Goal: Transaction & Acquisition: Obtain resource

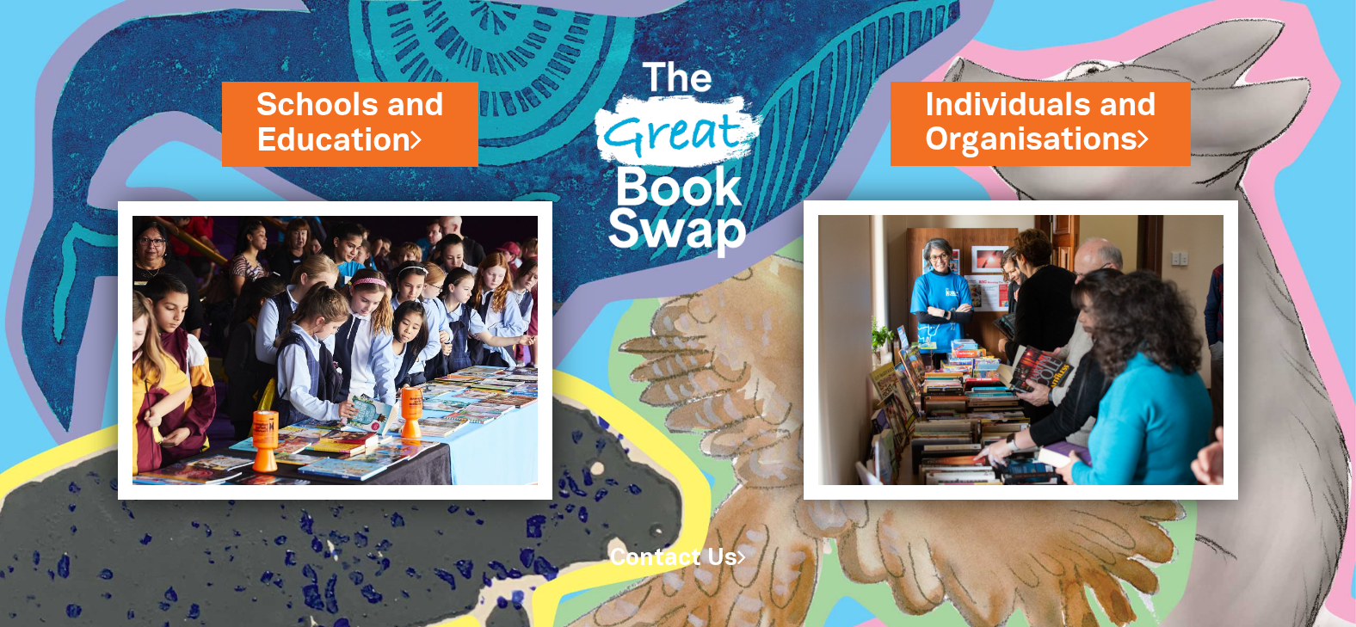
click at [397, 148] on link "Schools and Education" at bounding box center [350, 123] width 188 height 80
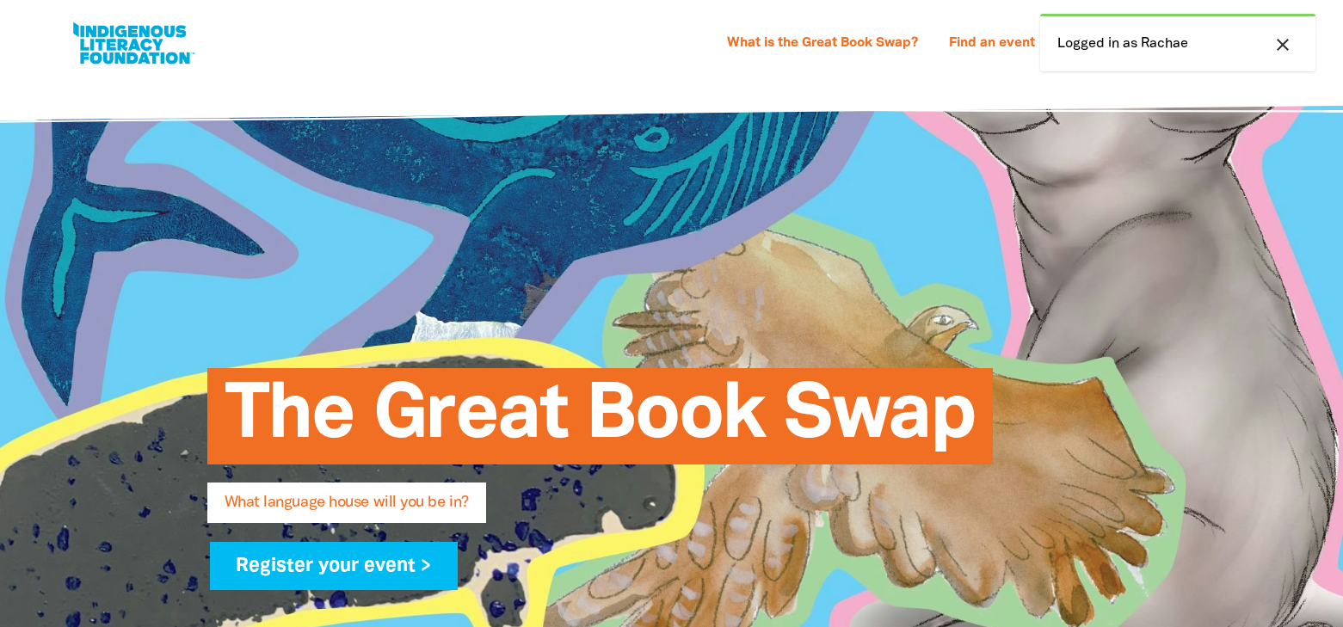
select select "primary-school"
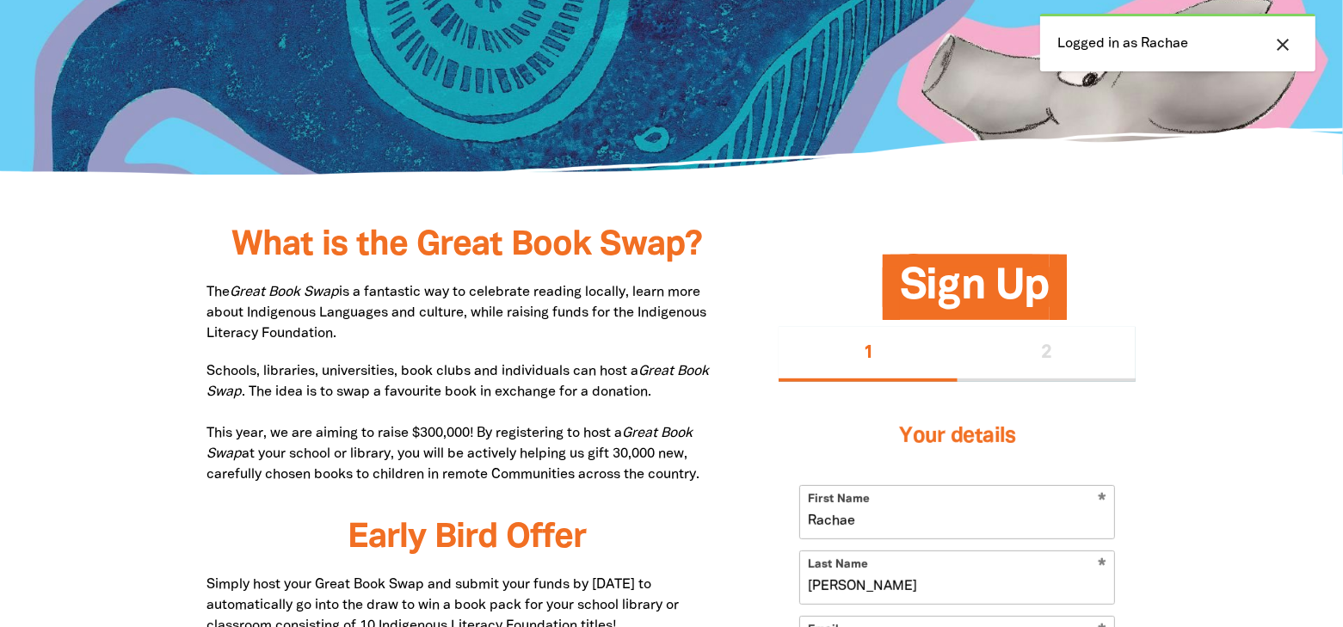
scroll to position [860, 0]
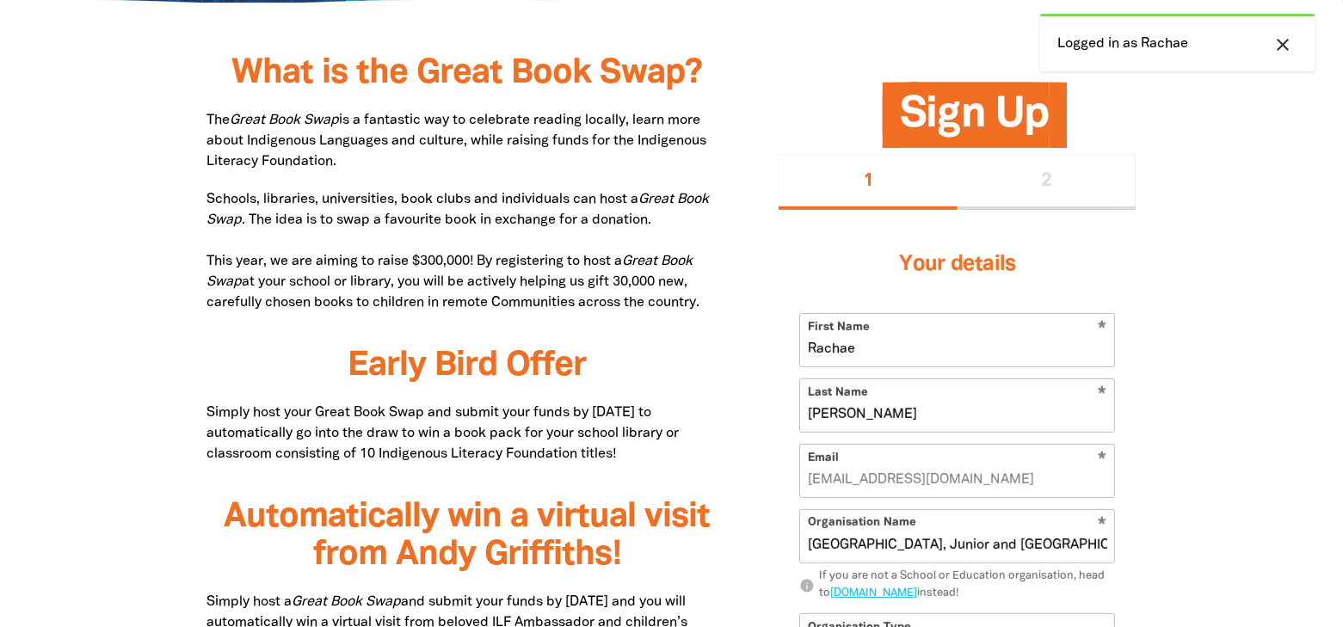
click at [414, 143] on p "The Great Book Swap is a fantastic way to celebrate reading locally, learn more…" at bounding box center [467, 141] width 520 height 62
drag, startPoint x: 209, startPoint y: 119, endPoint x: 711, endPoint y: 310, distance: 537.4
copy div "The Great Book Swap is a fantastic way to celebrate reading locally, learn more…"
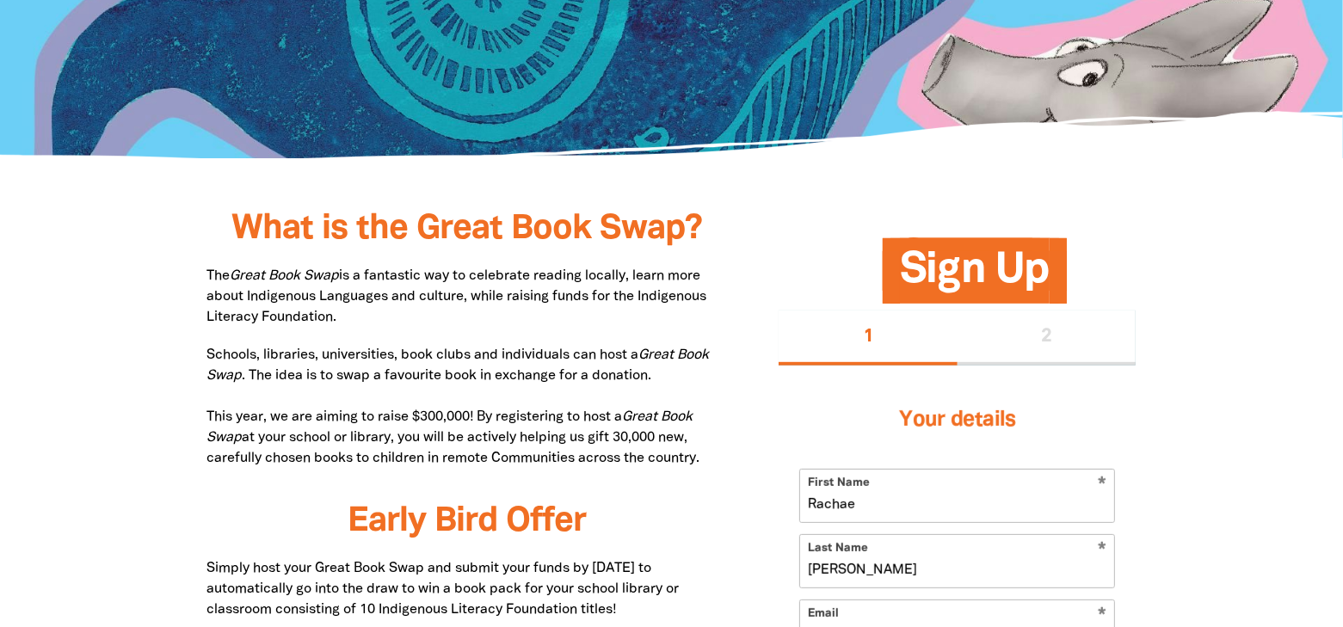
scroll to position [1032, 0]
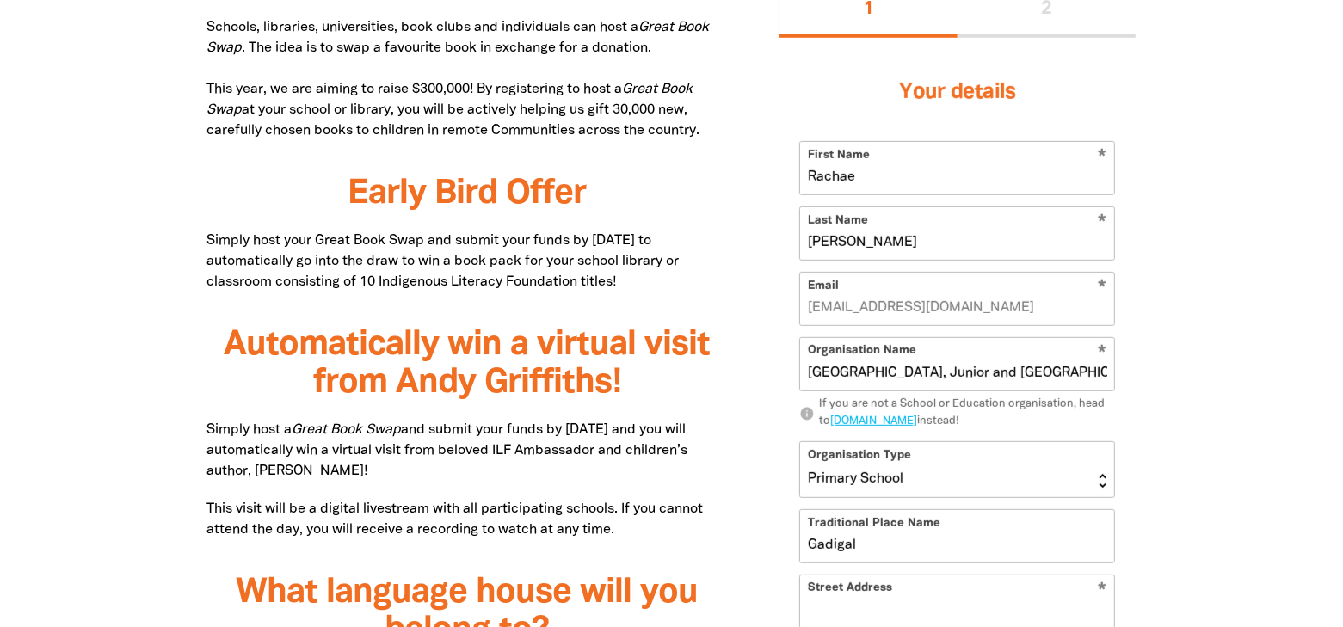
click at [1042, 16] on div "1 2" at bounding box center [956, 10] width 357 height 55
click at [1047, 13] on div "1 2" at bounding box center [956, 10] width 357 height 55
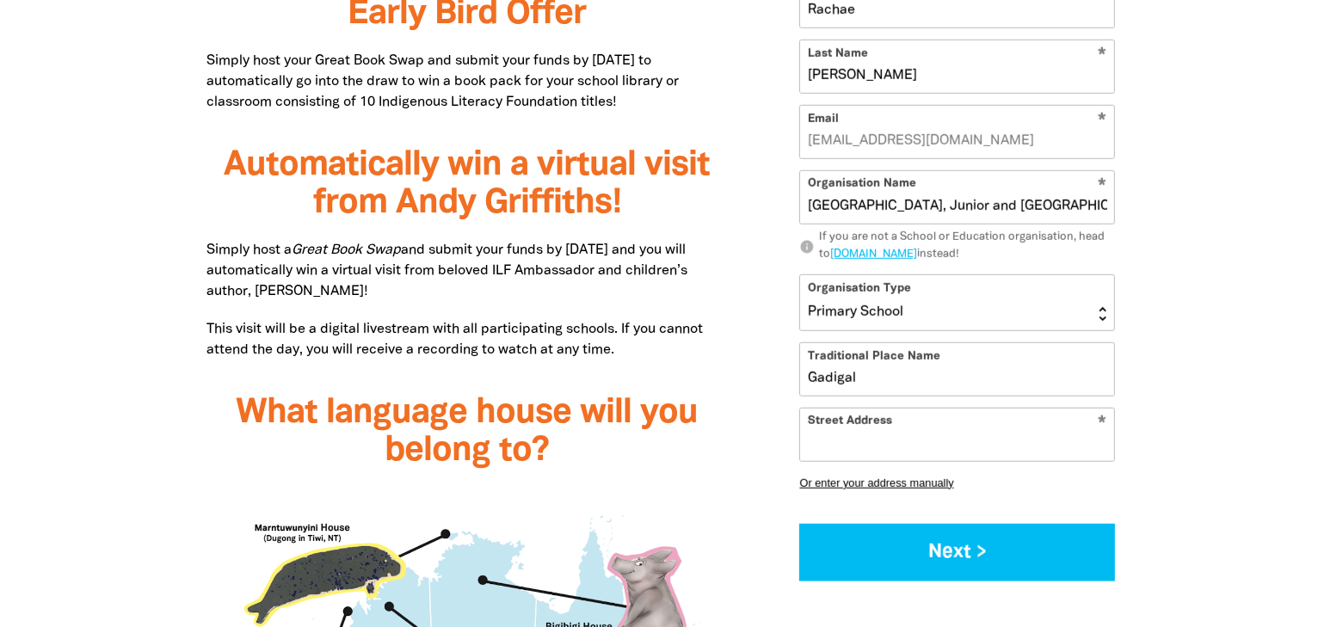
scroll to position [1462, 0]
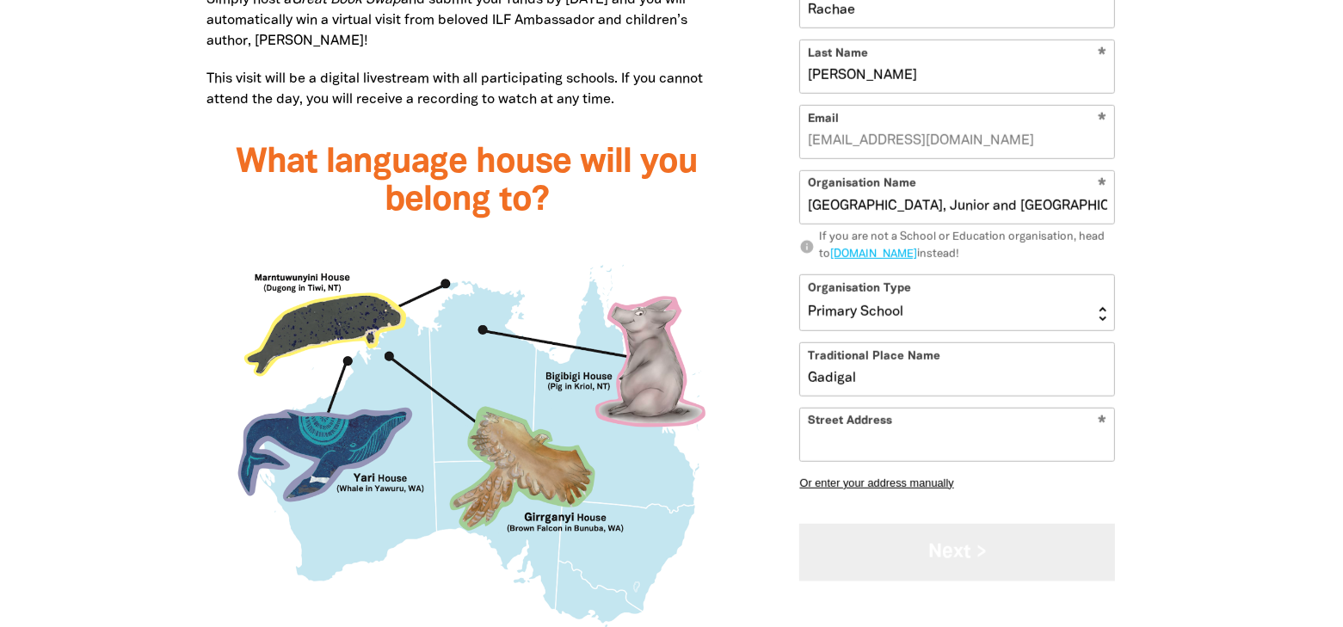
click at [1005, 551] on button "Next >" at bounding box center [957, 553] width 316 height 58
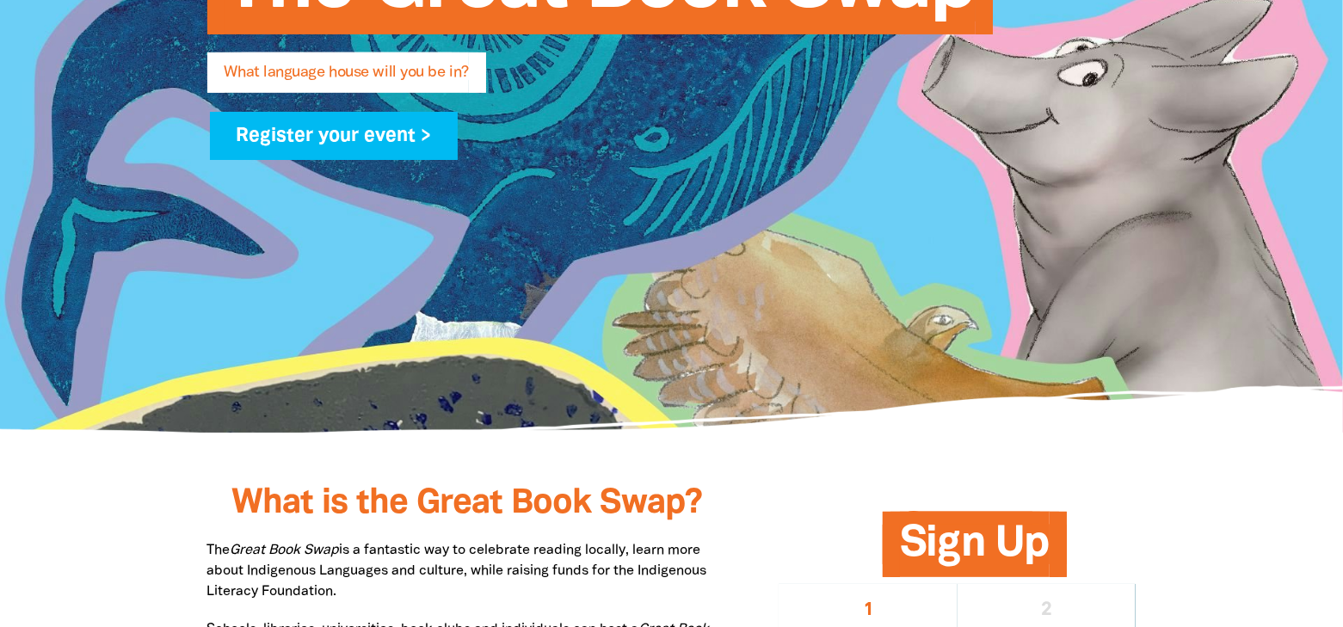
scroll to position [0, 0]
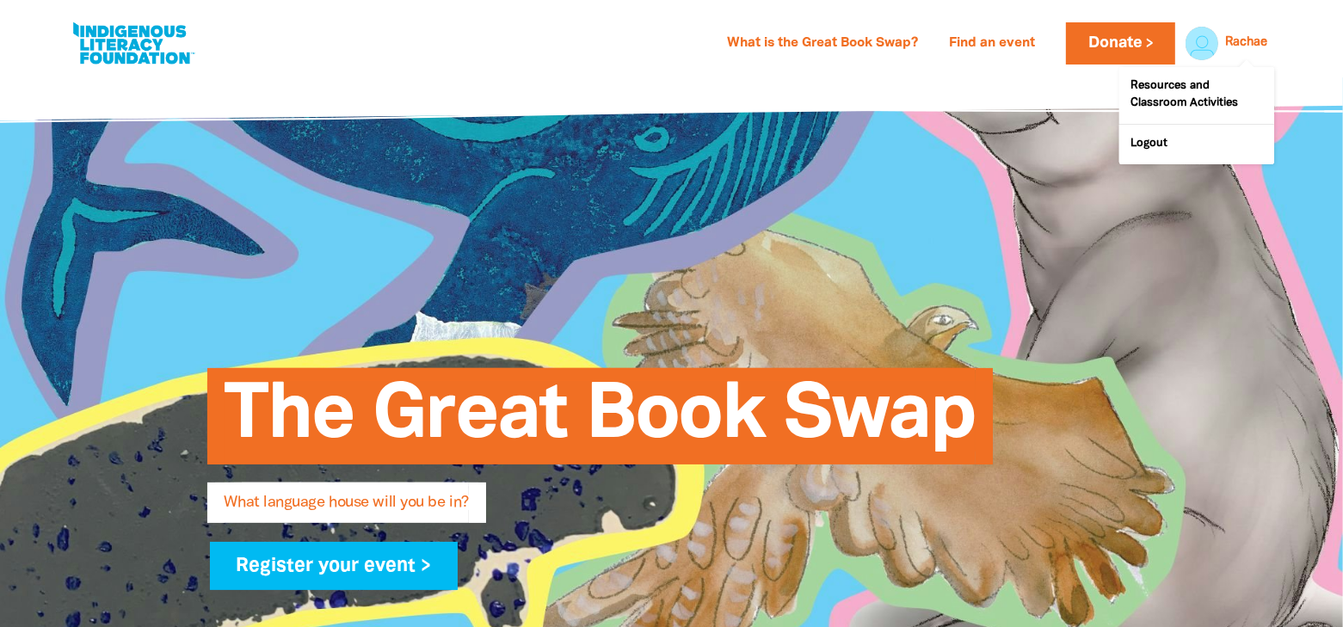
click at [1245, 47] on link "Rachae" at bounding box center [1246, 43] width 42 height 12
click at [1186, 91] on link "Resources and Classroom Activities" at bounding box center [1196, 95] width 155 height 57
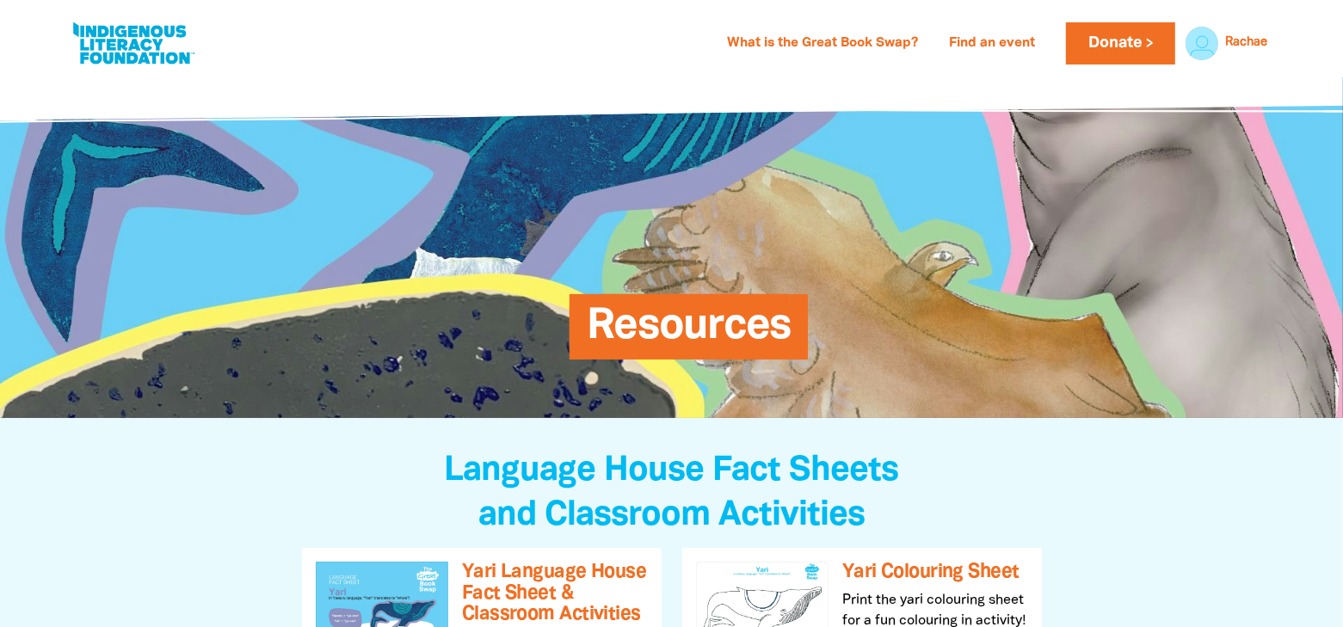
click at [143, 47] on link at bounding box center [133, 43] width 129 height 52
select select "primary-school"
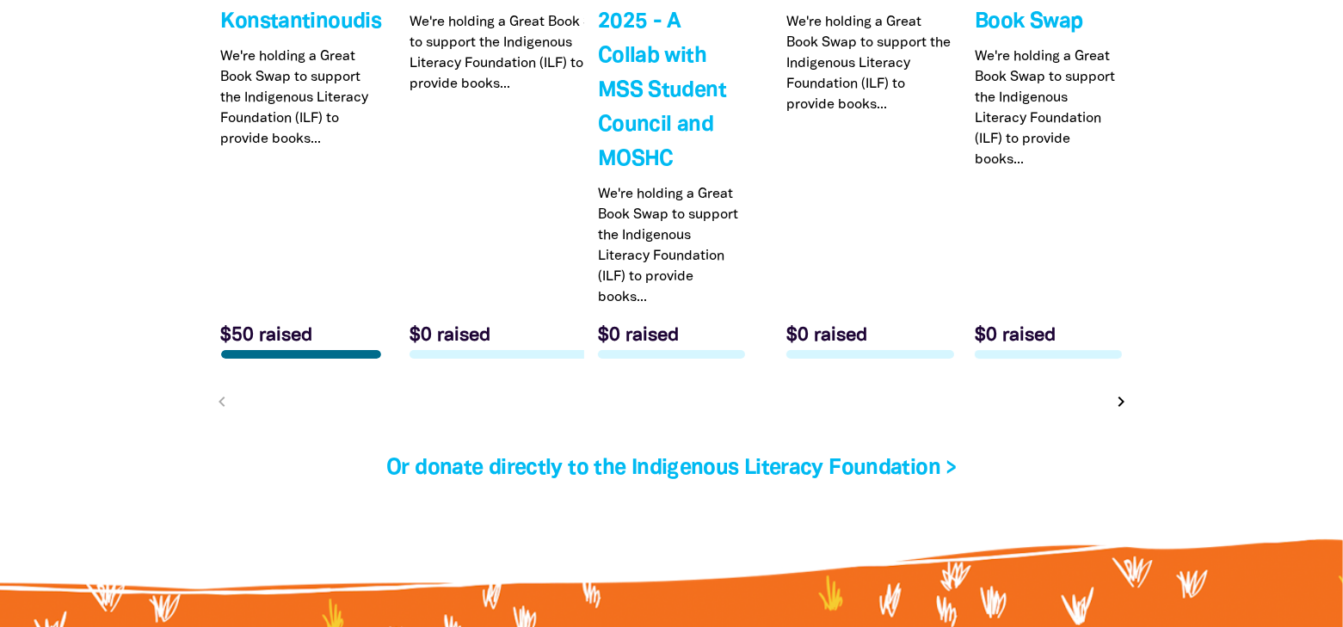
scroll to position [6113, 0]
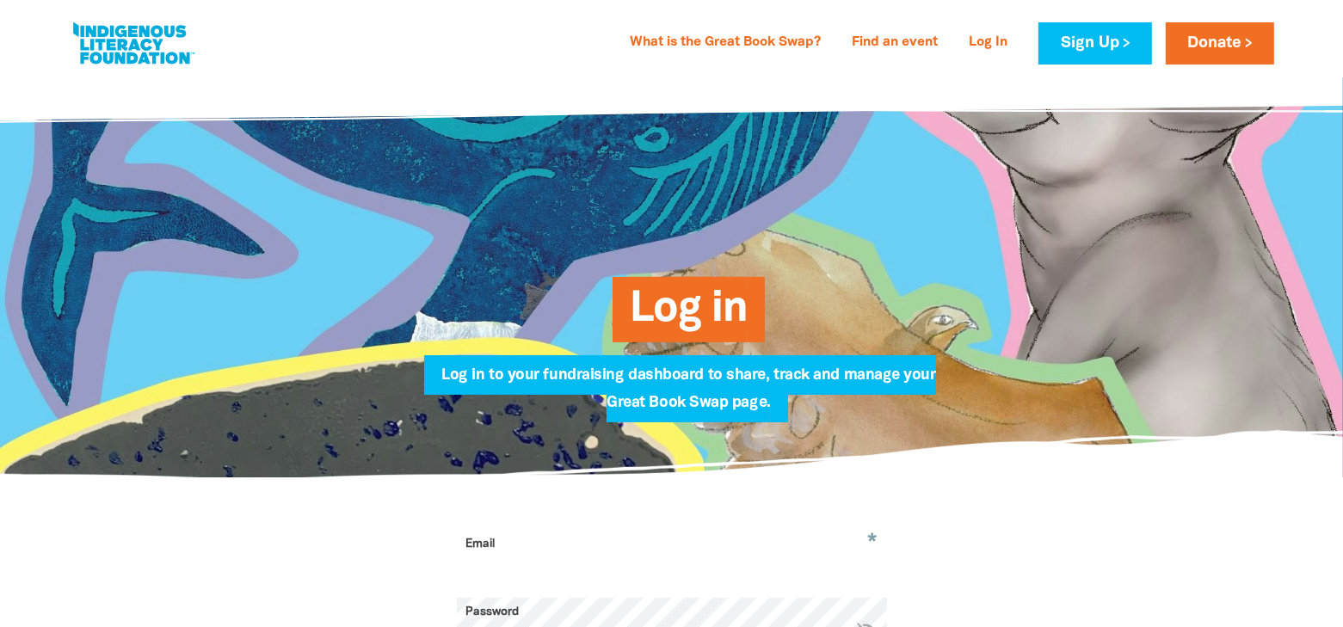
click at [987, 50] on link "Log In" at bounding box center [987, 43] width 59 height 28
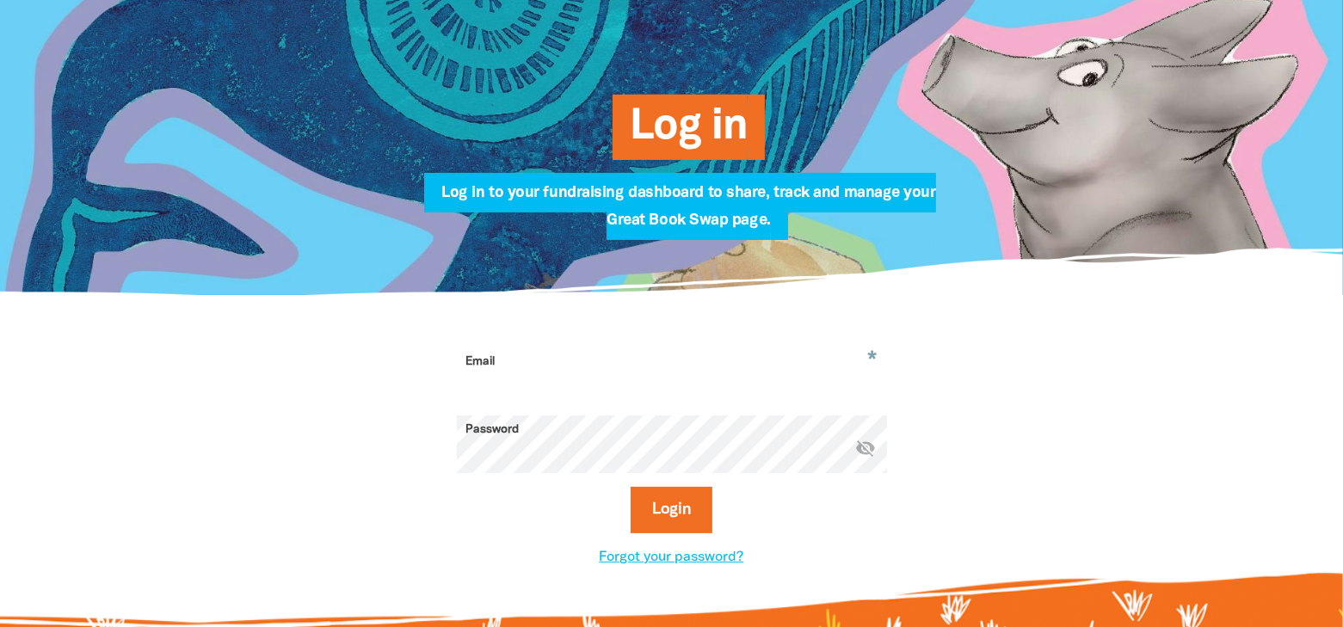
scroll to position [344, 0]
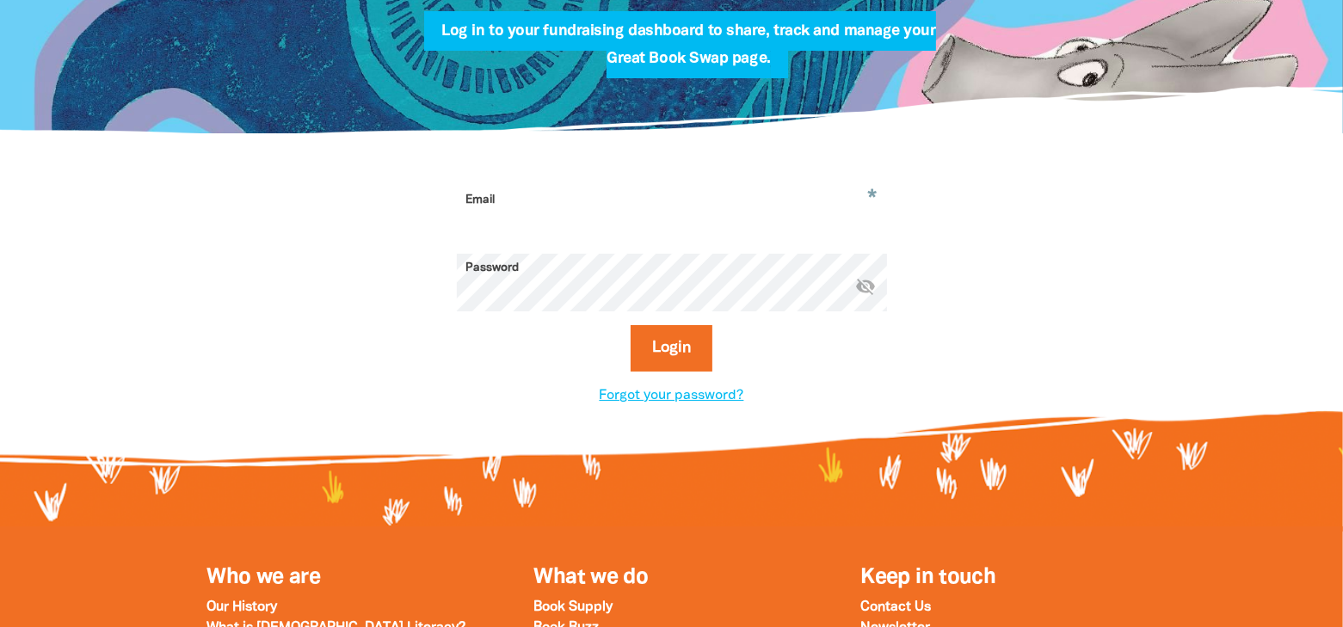
click at [583, 224] on input "Email" at bounding box center [672, 213] width 430 height 54
click at [673, 360] on button "Login" at bounding box center [671, 348] width 82 height 46
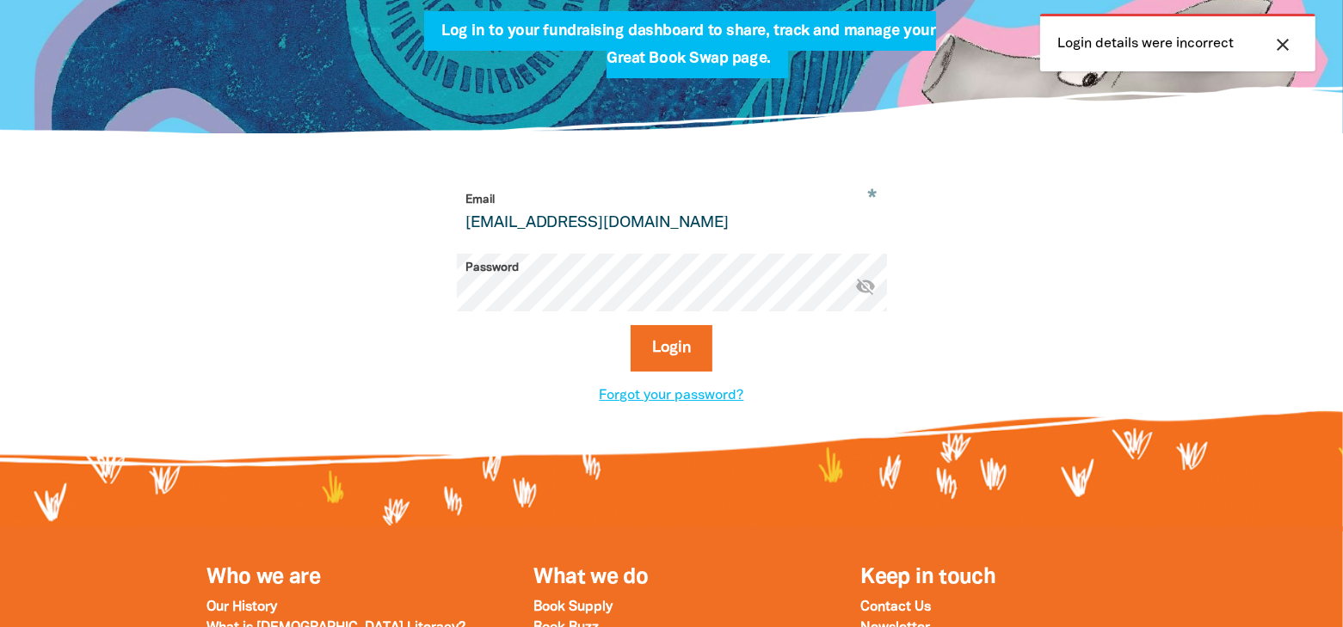
click at [872, 295] on icon "visibility_off" at bounding box center [866, 287] width 21 height 21
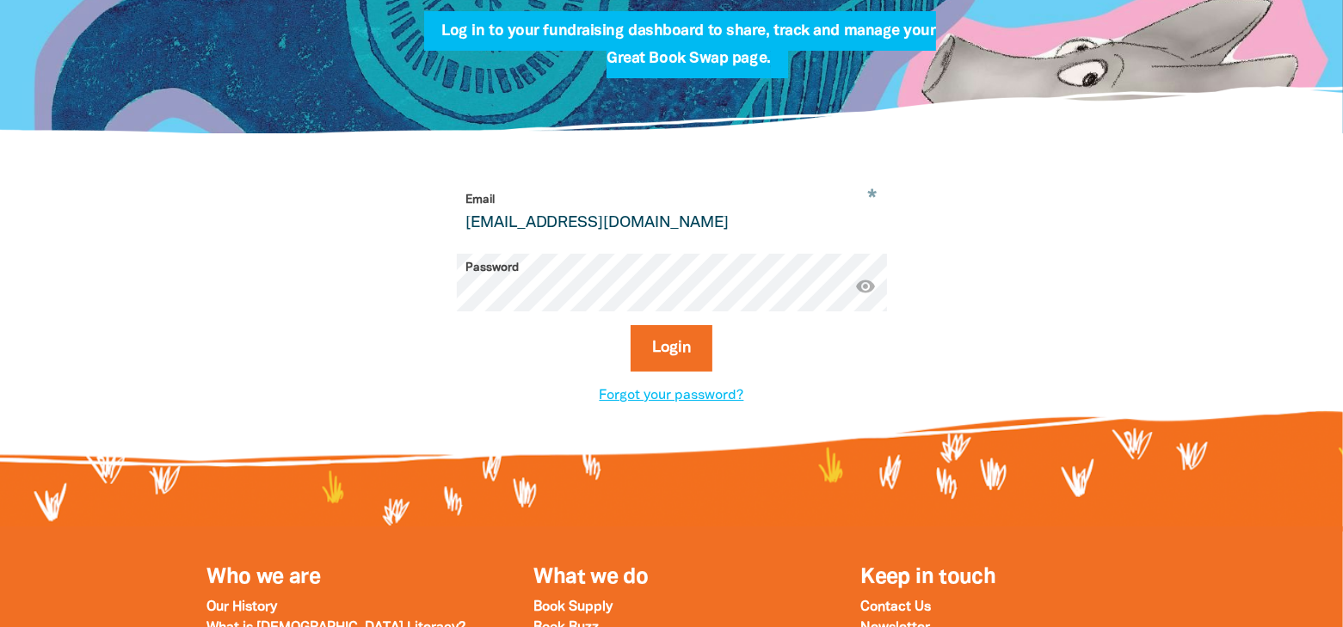
click at [681, 231] on input "rcosentino@sacs.nsw.edu.au" at bounding box center [672, 213] width 430 height 54
type input "jslibrary@sacs.nsw.edu.au"
click at [668, 347] on button "Login" at bounding box center [671, 348] width 82 height 46
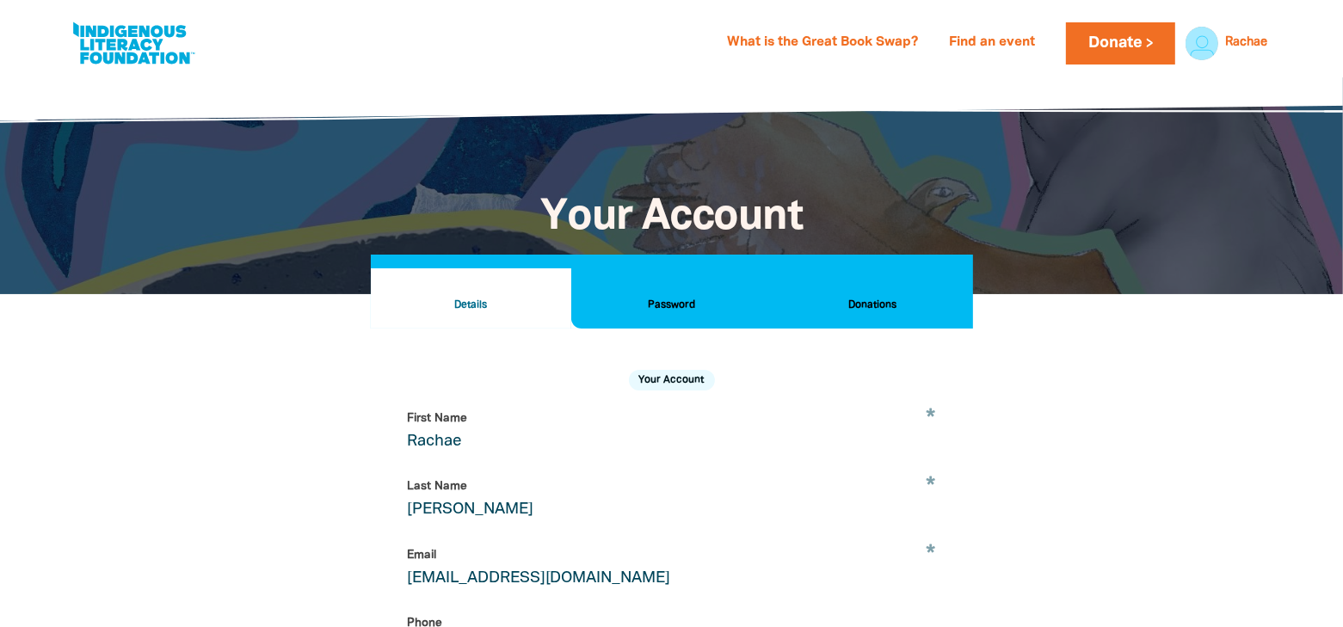
select select "AU"
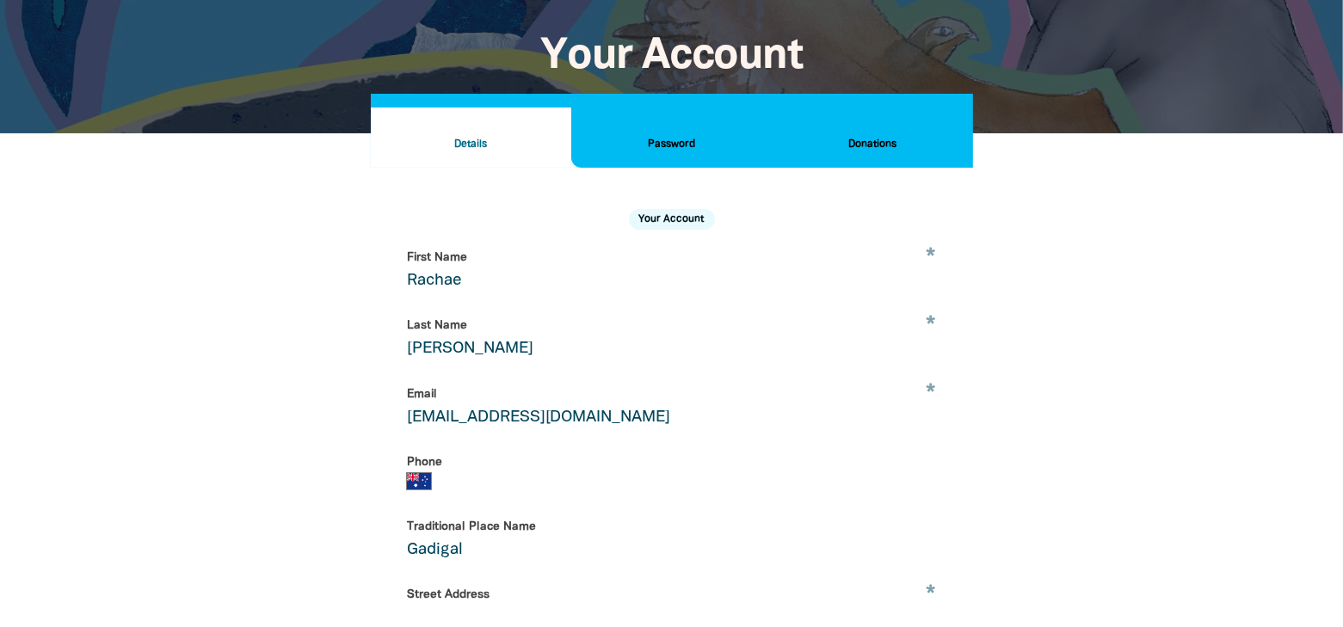
scroll to position [172, 0]
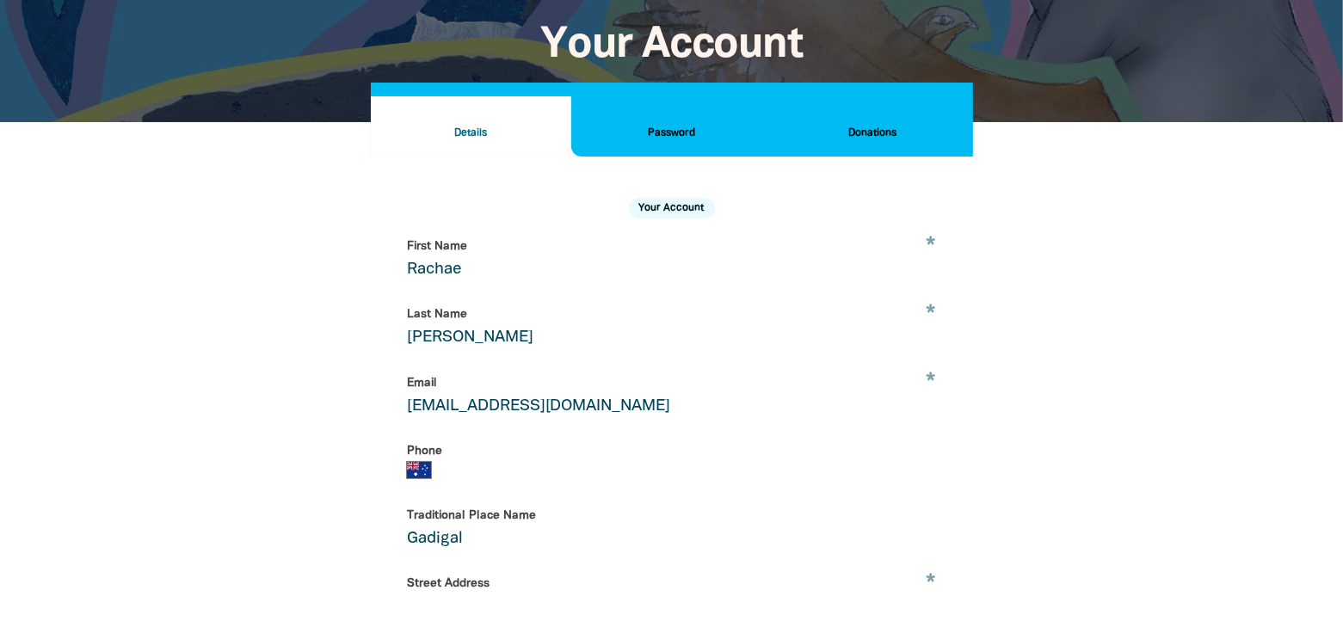
click at [876, 132] on h2 "Donations" at bounding box center [871, 133] width 173 height 19
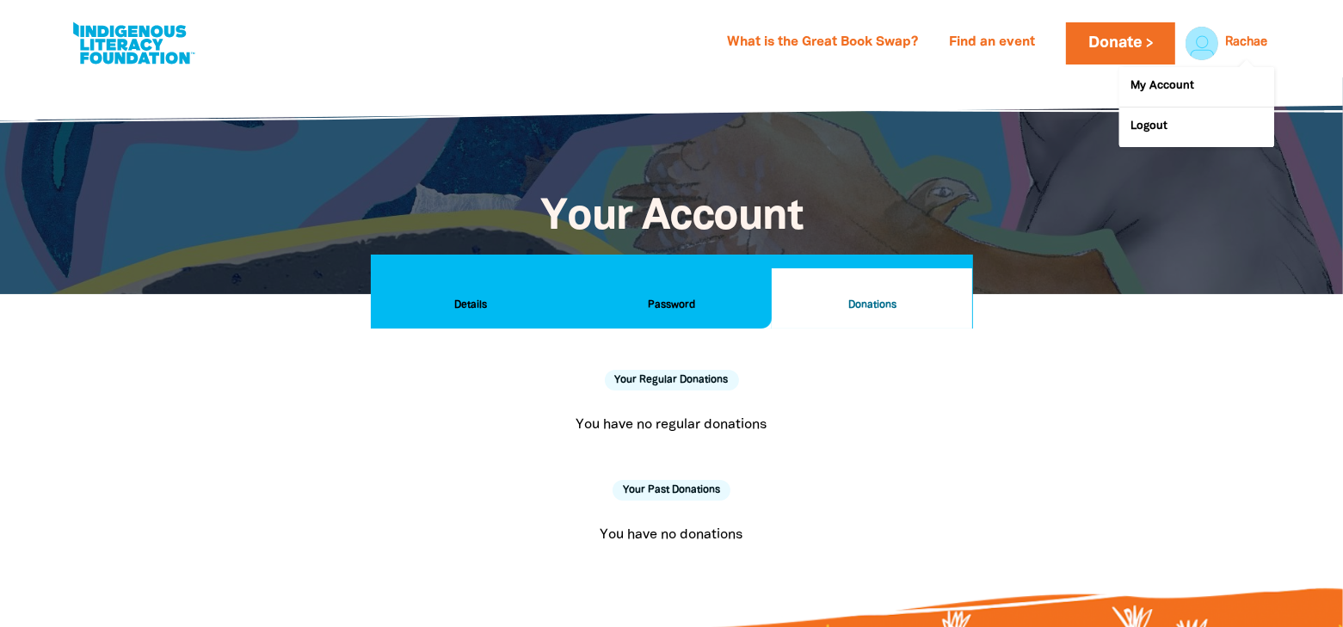
click at [1249, 40] on link "Rachae" at bounding box center [1246, 43] width 42 height 12
click at [1180, 87] on link "My Account" at bounding box center [1196, 87] width 155 height 40
click at [1099, 51] on link "Donate" at bounding box center [1120, 43] width 108 height 42
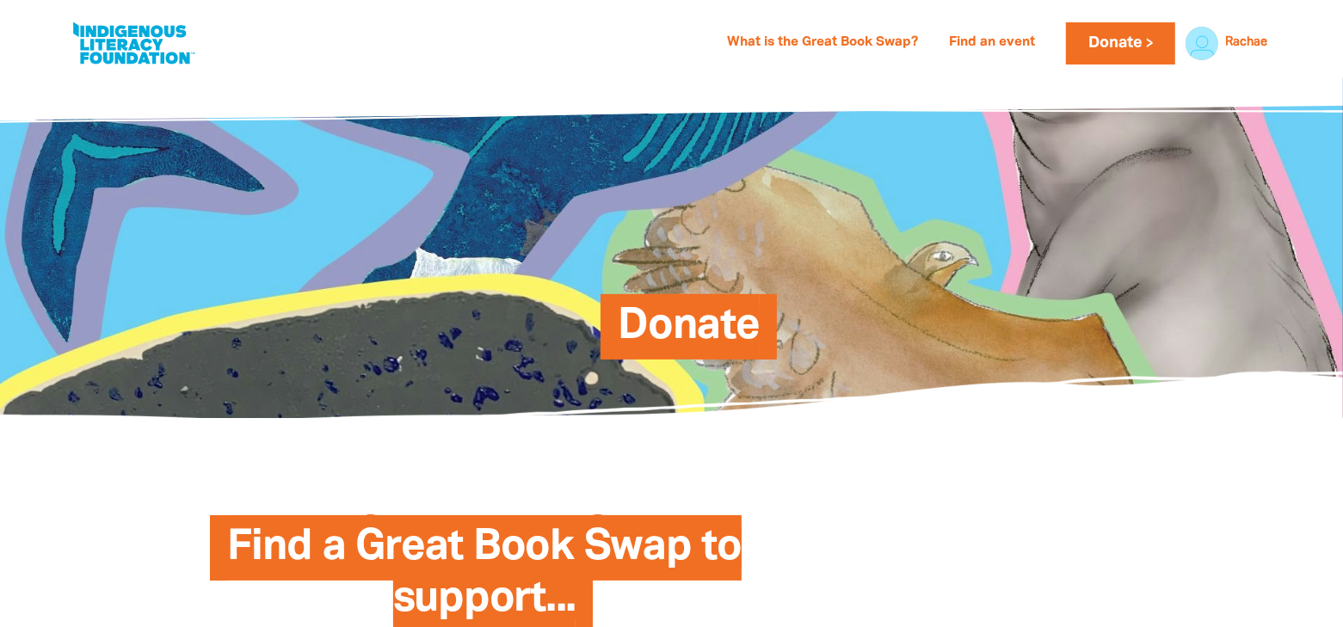
click at [877, 46] on link "What is the Great Book Swap?" at bounding box center [822, 43] width 212 height 28
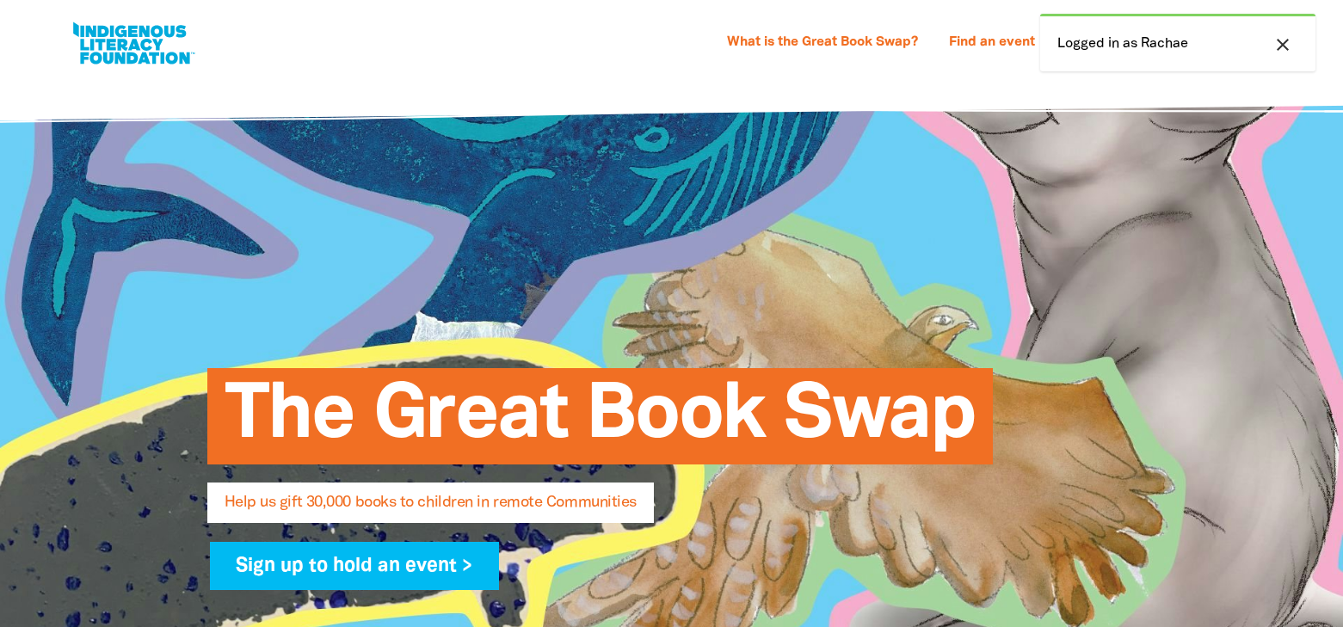
select select "AU"
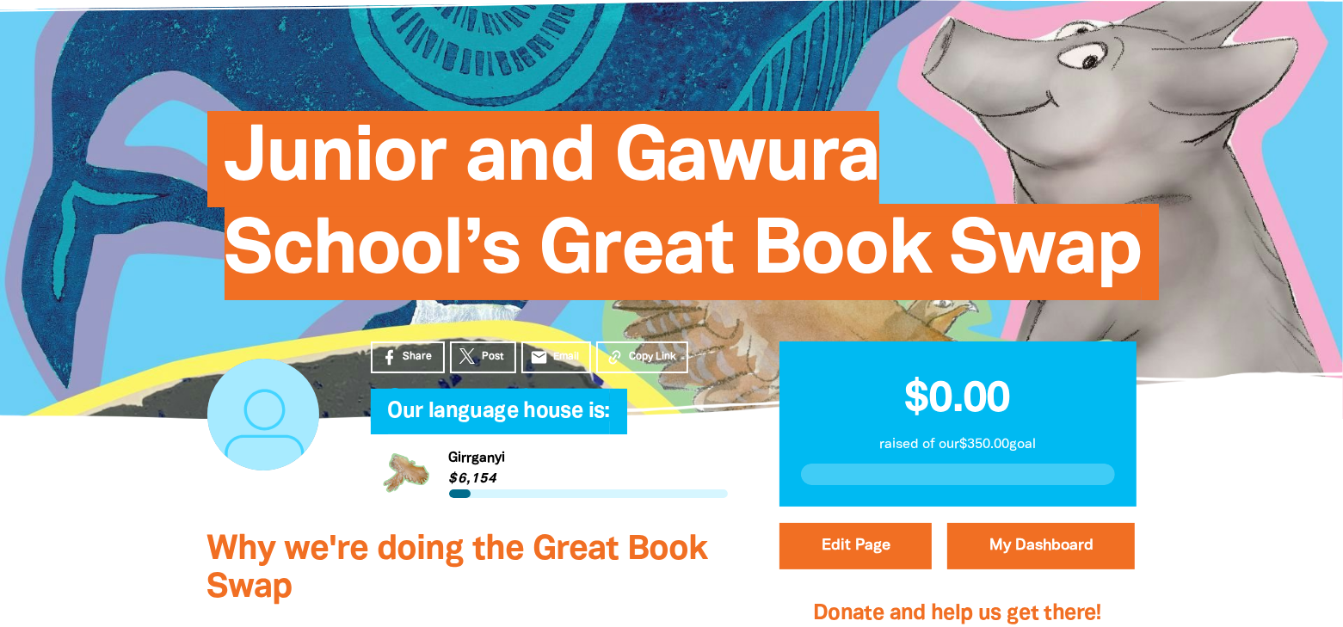
scroll to position [86, 0]
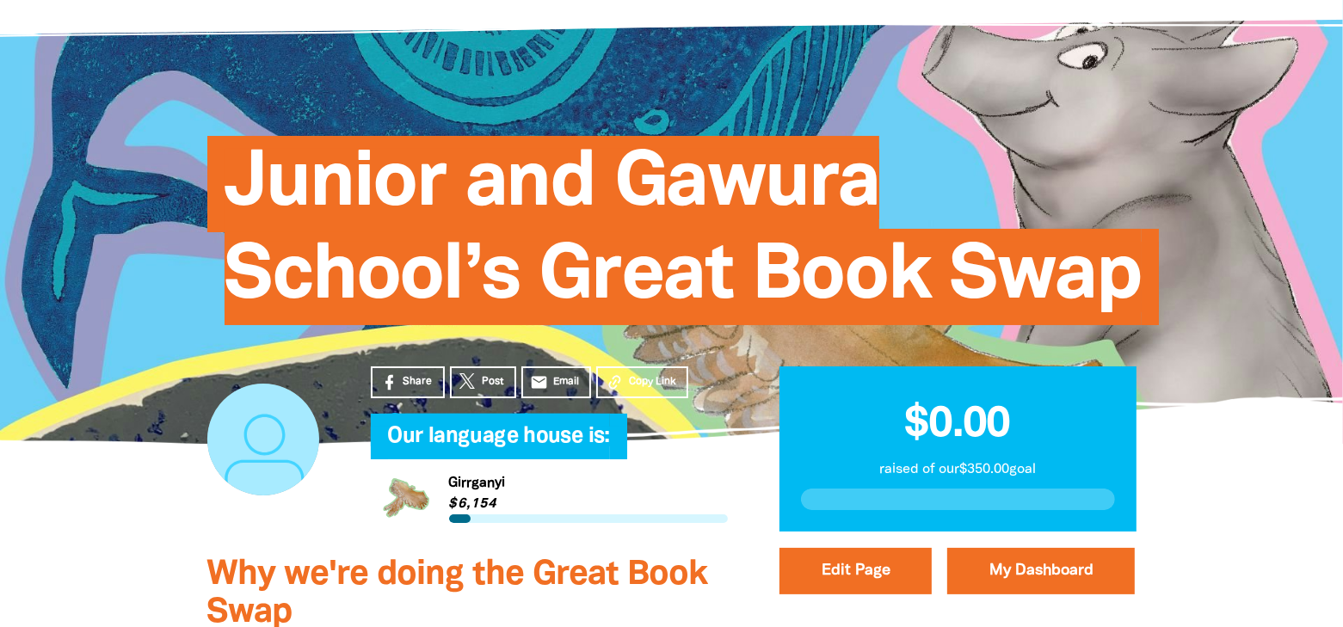
click at [639, 381] on span "Copy Link" at bounding box center [652, 381] width 47 height 15
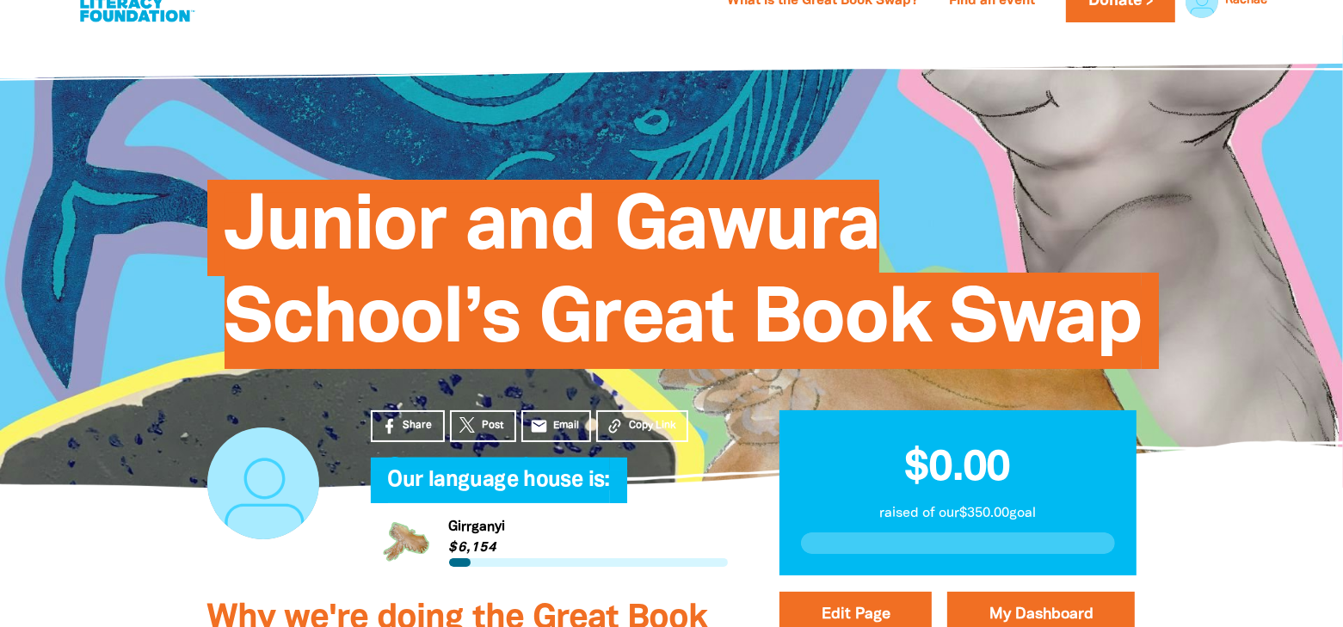
scroll to position [0, 0]
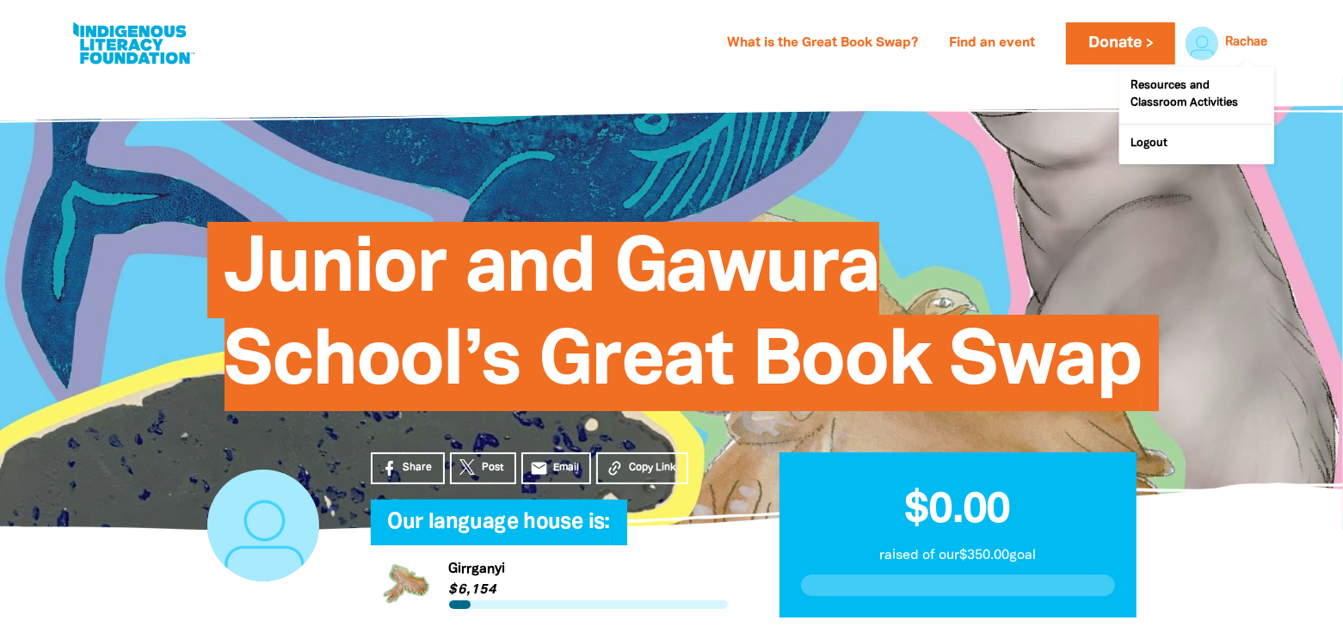
click at [1228, 46] on link "Rachae" at bounding box center [1246, 43] width 42 height 12
click at [1225, 89] on link "Resources and Classroom Activities" at bounding box center [1196, 95] width 155 height 57
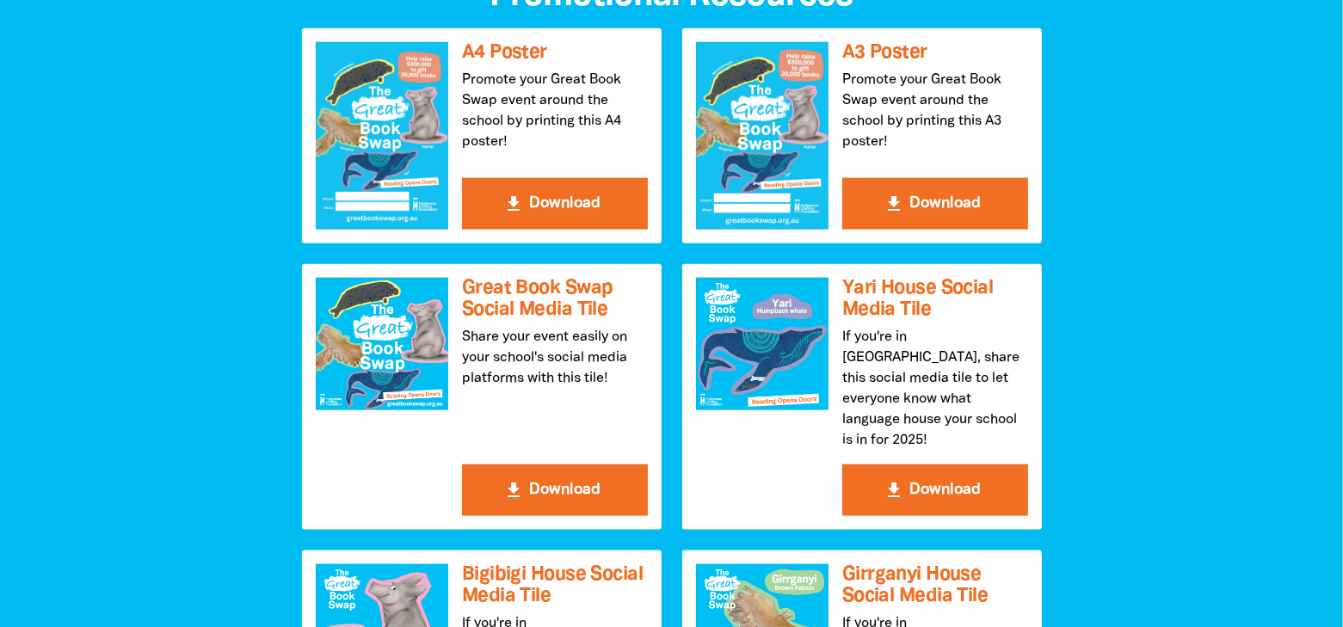
scroll to position [1892, 0]
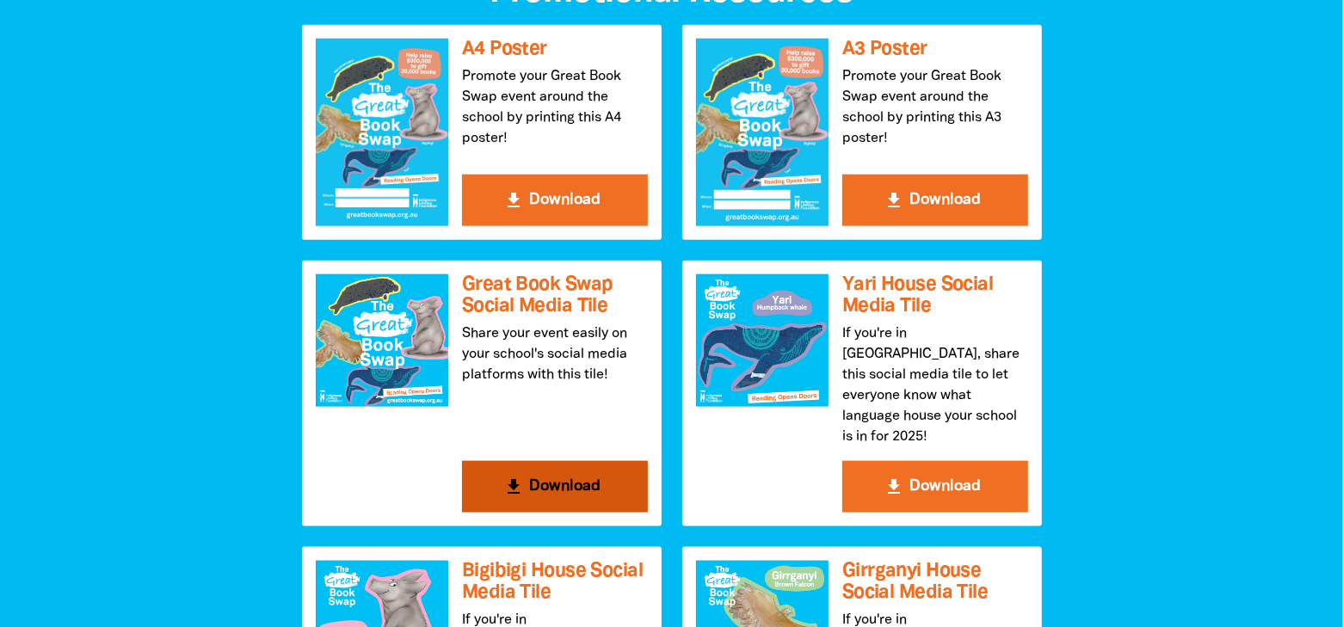
click at [572, 465] on button "get_app Download" at bounding box center [555, 487] width 186 height 52
